Goal: Find contact information: Find contact information

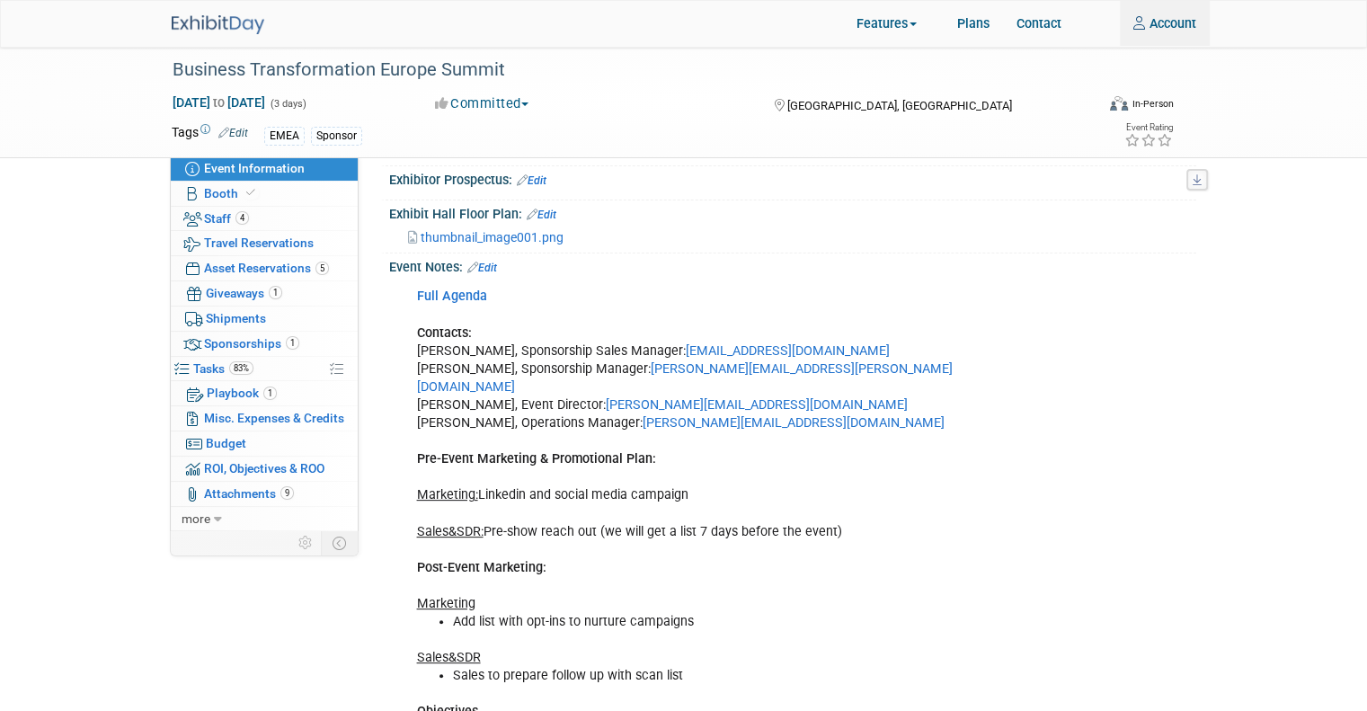
scroll to position [449, 0]
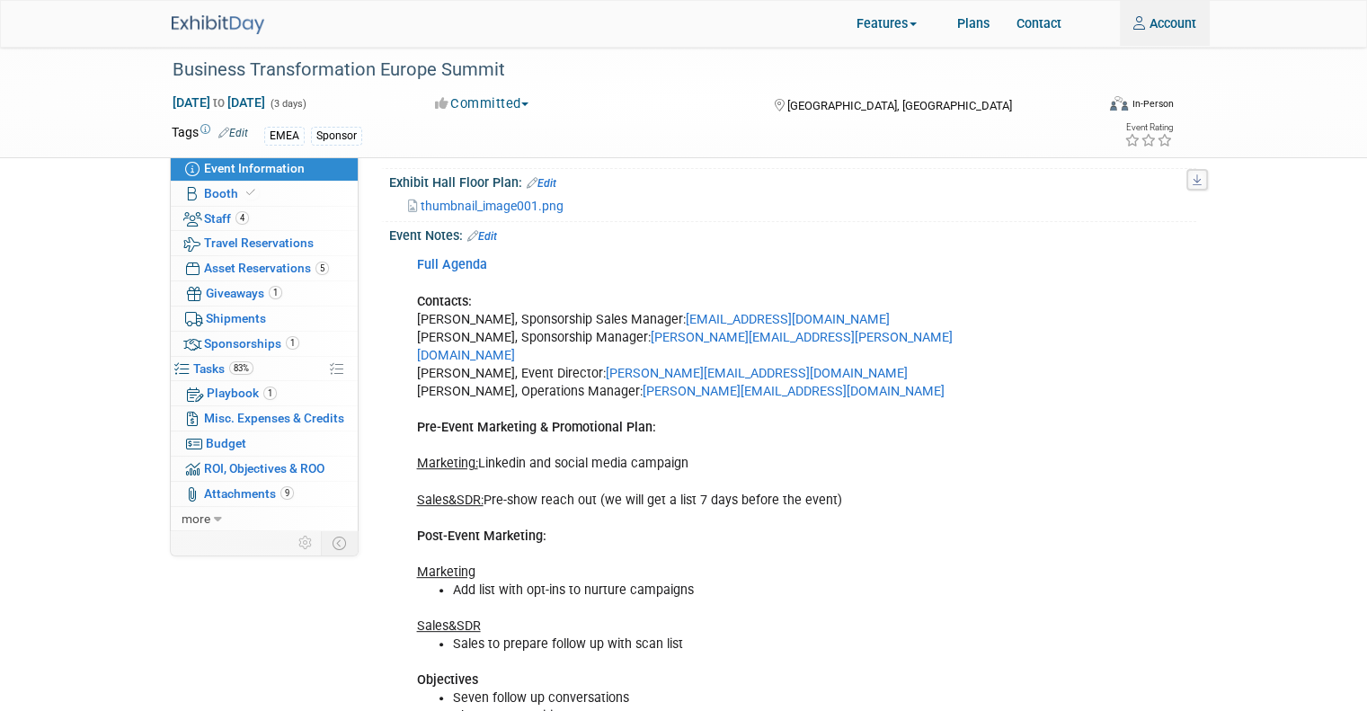
type input "[EMAIL_ADDRESS][DOMAIN_NAME]"
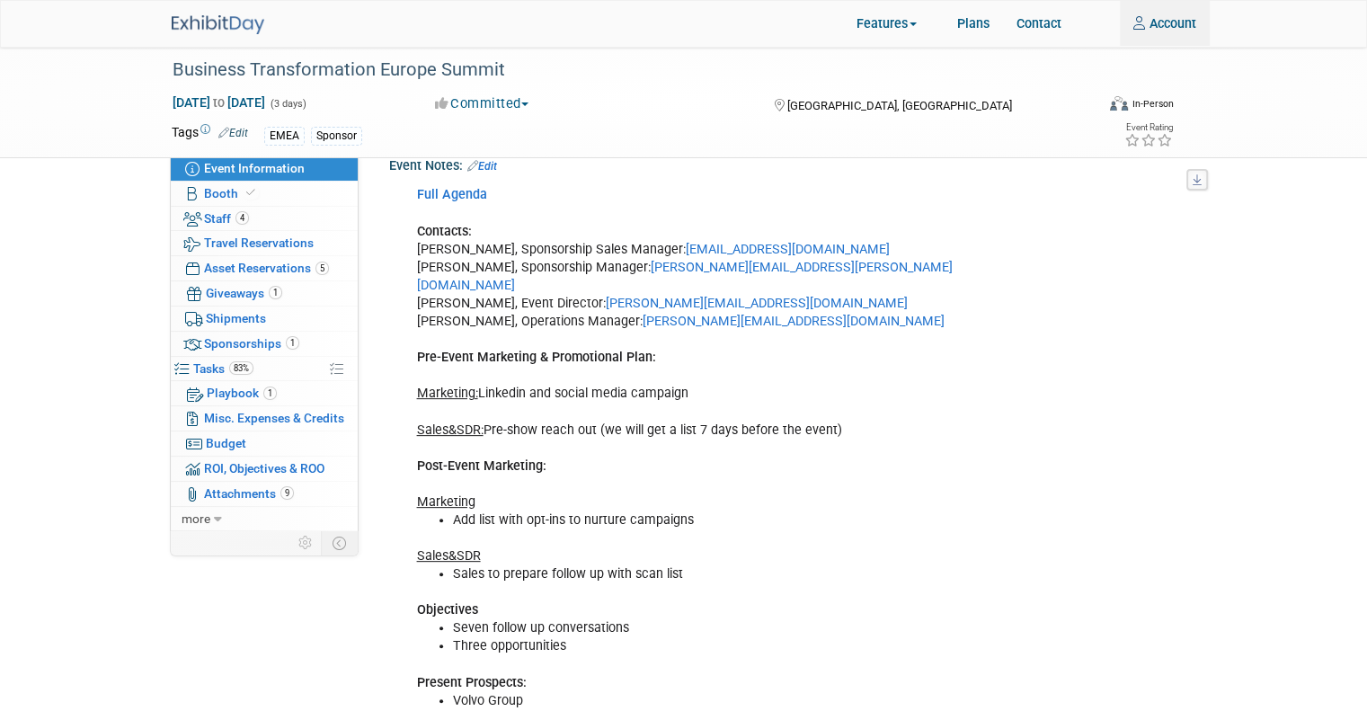
scroll to position [521, 0]
click at [873, 420] on div "Full Agenda Contacts: [PERSON_NAME], Sponsorship Sales Manager: [PERSON_NAME][E…" at bounding box center [719, 518] width 630 height 686
click at [802, 409] on div "Full Agenda Contacts: [PERSON_NAME], Sponsorship Sales Manager: [PERSON_NAME][E…" at bounding box center [719, 518] width 630 height 686
click at [799, 410] on div "Full Agenda Contacts: [PERSON_NAME], Sponsorship Sales Manager: [PERSON_NAME][E…" at bounding box center [719, 518] width 630 height 686
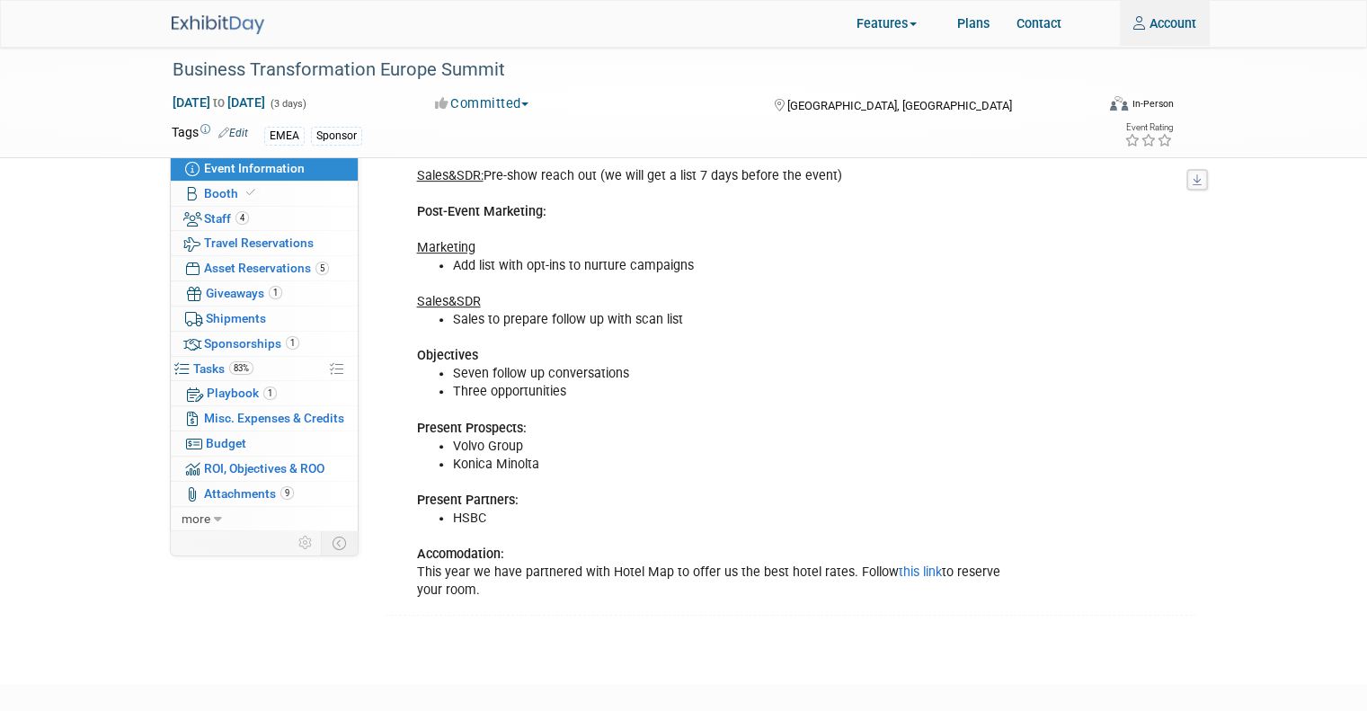
scroll to position [773, 0]
